Goal: Book appointment/travel/reservation

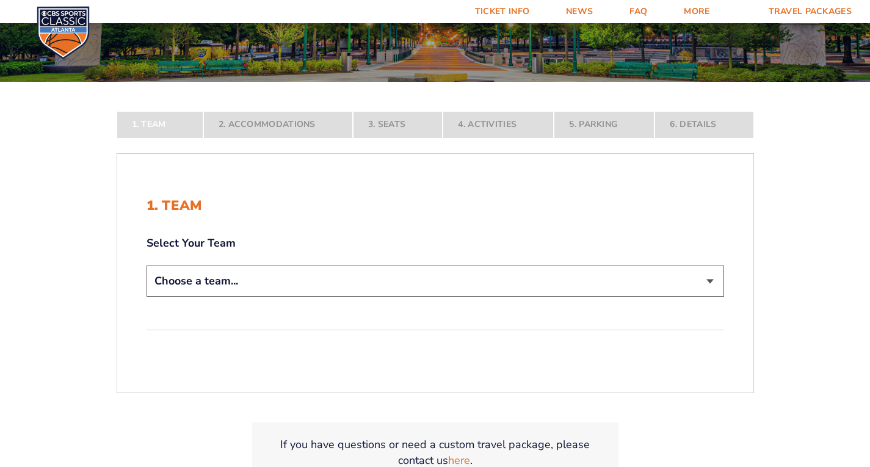
scroll to position [183, 0]
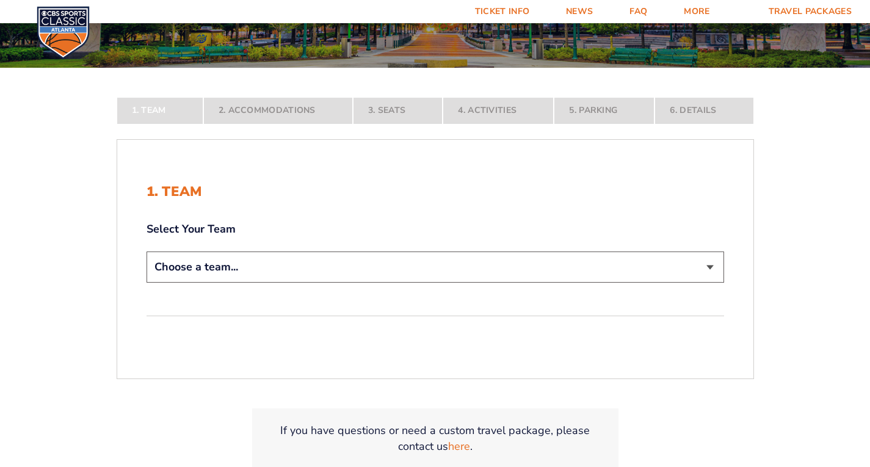
click at [409, 284] on div "Choose a team... [US_STATE] Wildcats [US_STATE] State Buckeyes [US_STATE] Tar H…" at bounding box center [434, 268] width 577 height 35
click at [409, 281] on select "Choose a team... [US_STATE] Wildcats [US_STATE] State Buckeyes [US_STATE] Tar H…" at bounding box center [434, 266] width 577 height 31
select select "12756"
click at [146, 283] on select "Choose a team... [US_STATE] Wildcats [US_STATE] State Buckeyes [US_STATE] Tar H…" at bounding box center [434, 266] width 577 height 31
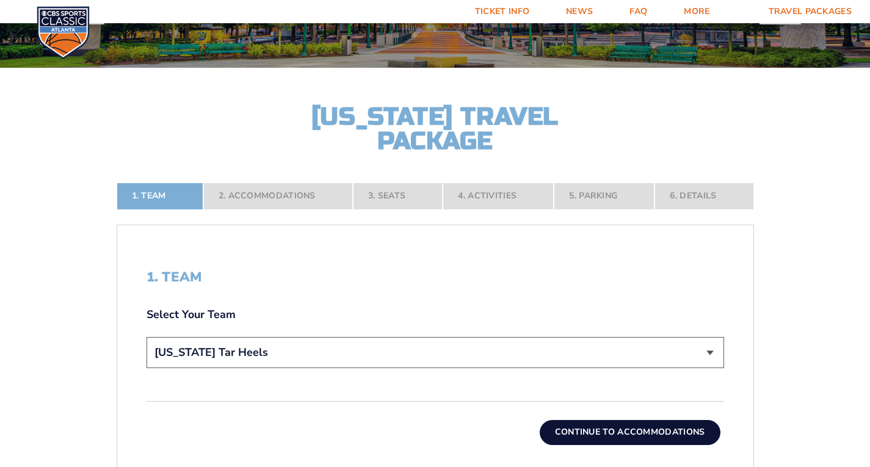
click at [645, 429] on button "Continue To Accommodations" at bounding box center [630, 432] width 181 height 24
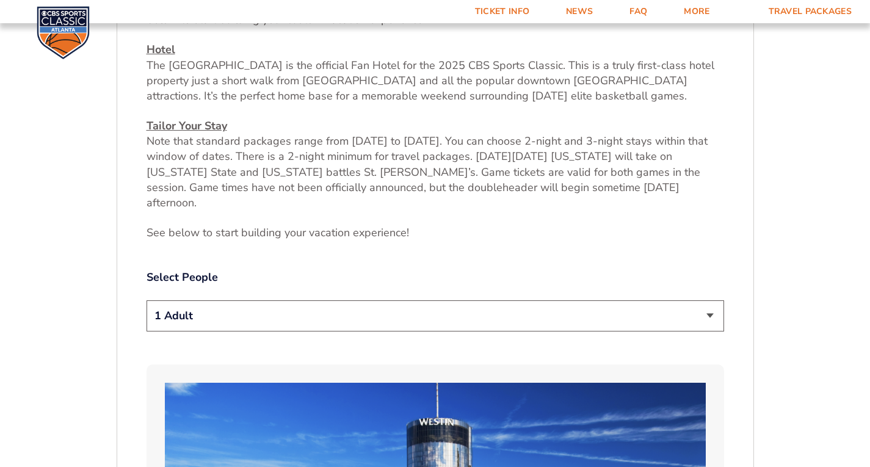
scroll to position [526, 0]
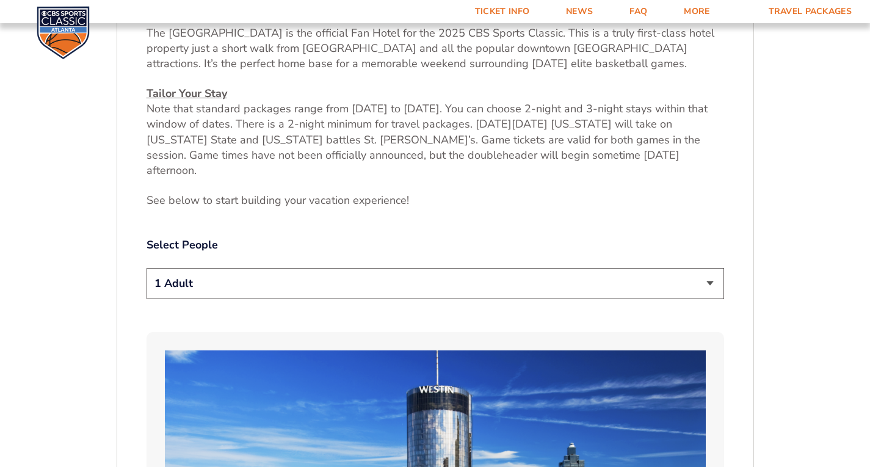
click at [375, 279] on select "1 Adult 2 Adults 3 Adults 4 Adults 2 Adults + 1 Child 2 Adults + 2 Children 2 A…" at bounding box center [434, 283] width 577 height 31
select select "2 Adults + 2 Children"
click at [146, 268] on select "1 Adult 2 Adults 3 Adults 4 Adults 2 Adults + 1 Child 2 Adults + 2 Children 2 A…" at bounding box center [434, 283] width 577 height 31
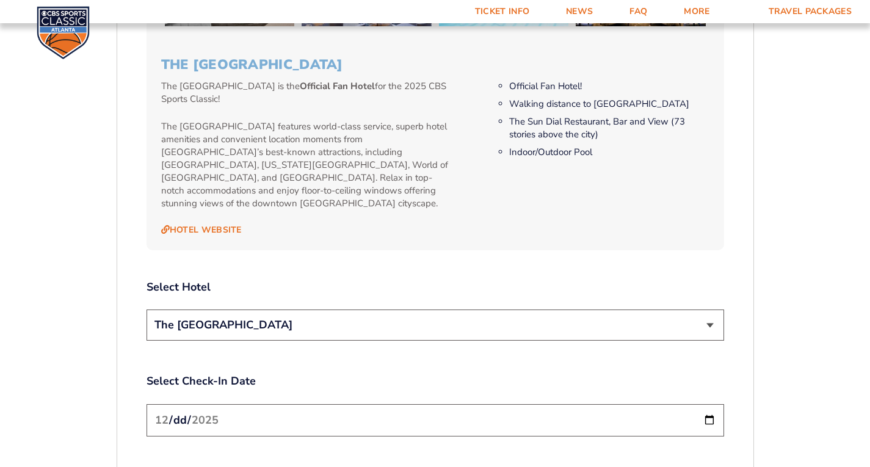
scroll to position [1258, 0]
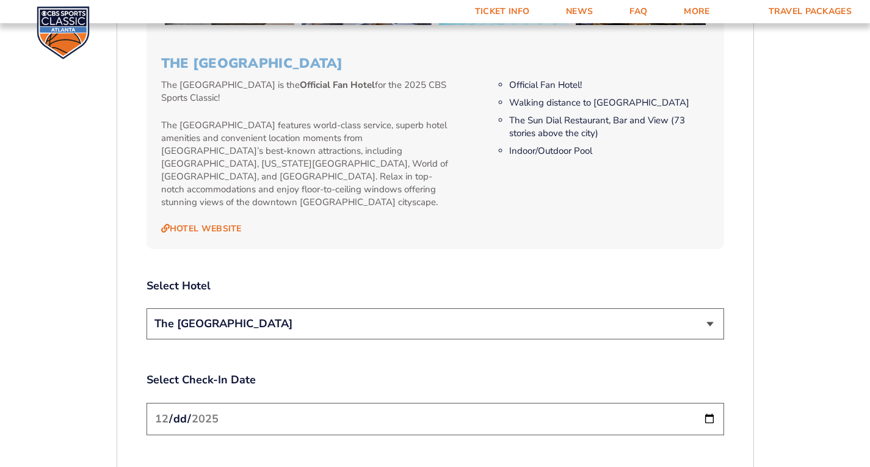
click at [397, 308] on select "The [GEOGRAPHIC_DATA]" at bounding box center [434, 323] width 577 height 31
click at [418, 230] on div "2. Accommodations We look forward to seeing you in [GEOGRAPHIC_DATA] for the 20…" at bounding box center [434, 50] width 577 height 1713
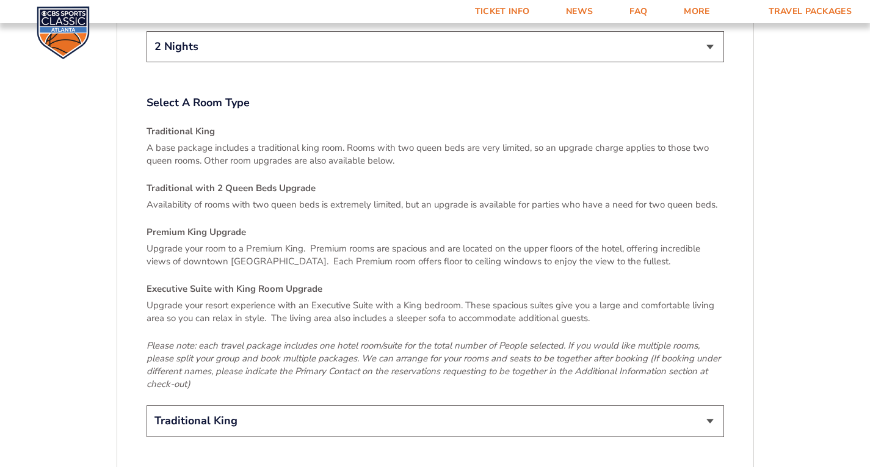
scroll to position [1746, 0]
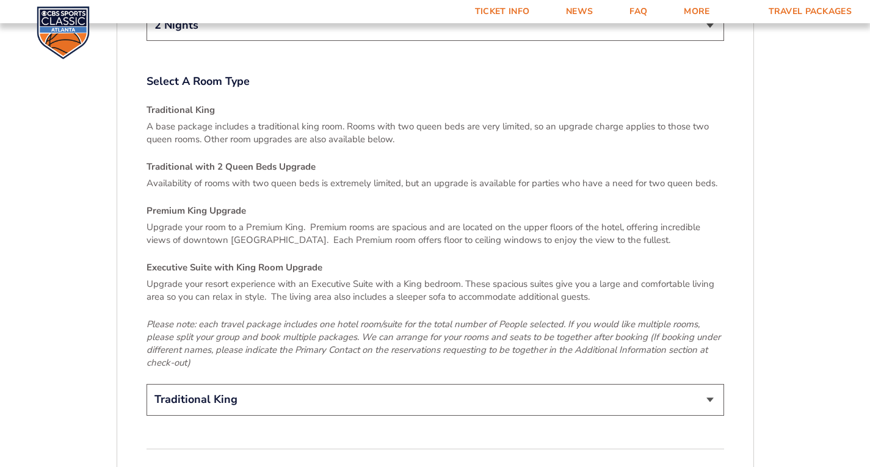
click at [416, 384] on select "Traditional King Traditional with 2 Queen Beds Upgrade (+$45 per night) Premium…" at bounding box center [434, 399] width 577 height 31
select select "Traditional with 2 Queen Beds Upgrade"
click at [146, 384] on select "Traditional King Traditional with 2 Queen Beds Upgrade (+$45 per night) Premium…" at bounding box center [434, 399] width 577 height 31
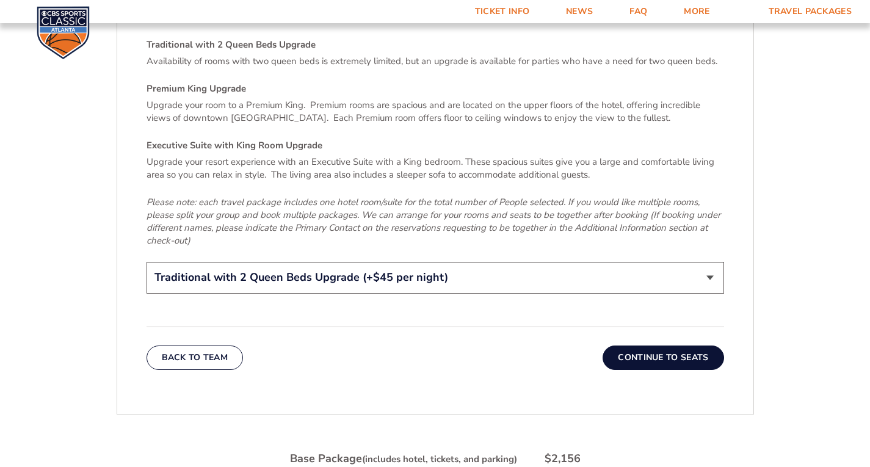
click at [640, 345] on button "Continue To Seats" at bounding box center [662, 357] width 121 height 24
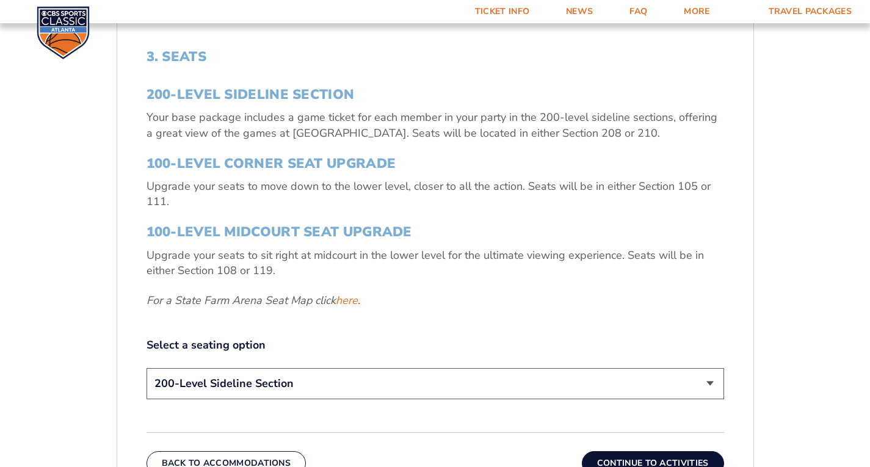
scroll to position [464, 0]
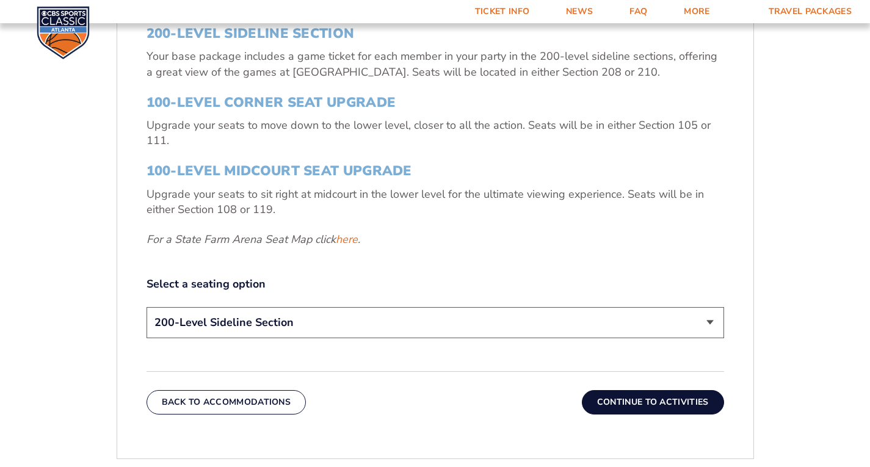
click at [673, 407] on button "Continue To Activities" at bounding box center [653, 402] width 142 height 24
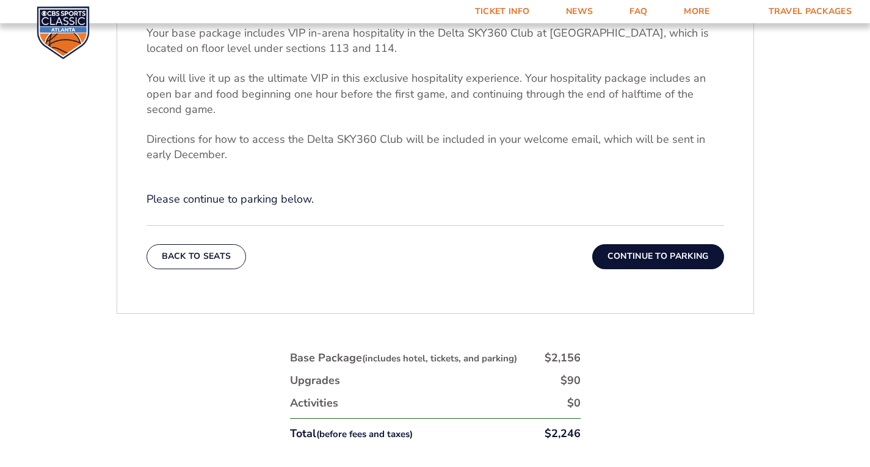
click at [643, 251] on button "Continue To Parking" at bounding box center [658, 256] width 132 height 24
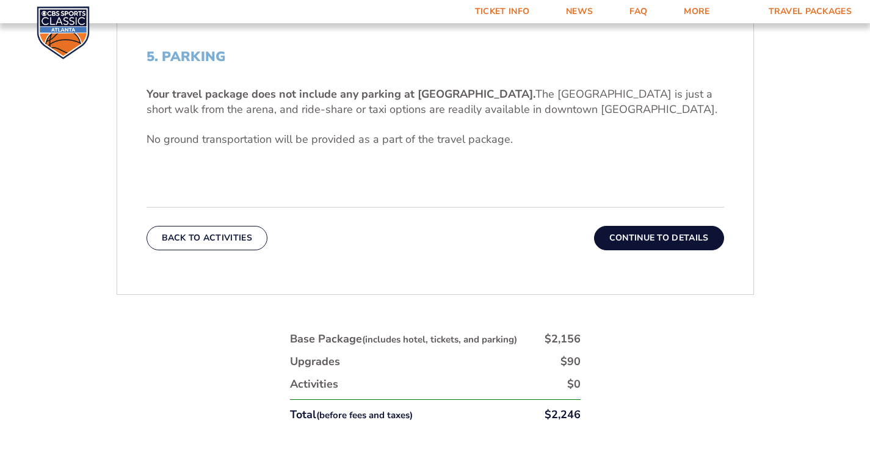
scroll to position [342, 0]
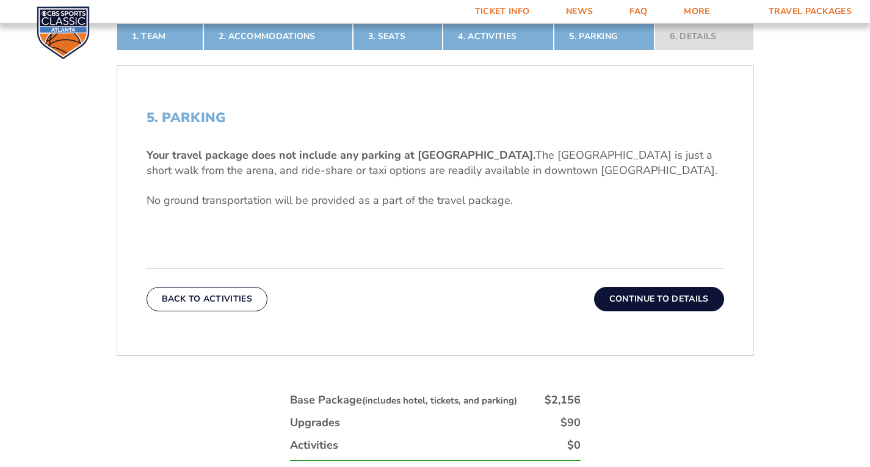
click at [662, 305] on button "Continue To Details" at bounding box center [659, 299] width 130 height 24
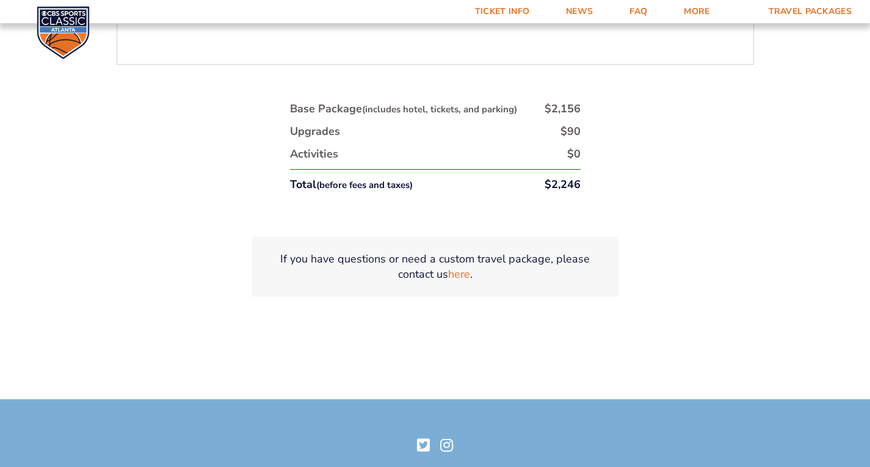
scroll to position [570, 0]
